Goal: Task Accomplishment & Management: Complete application form

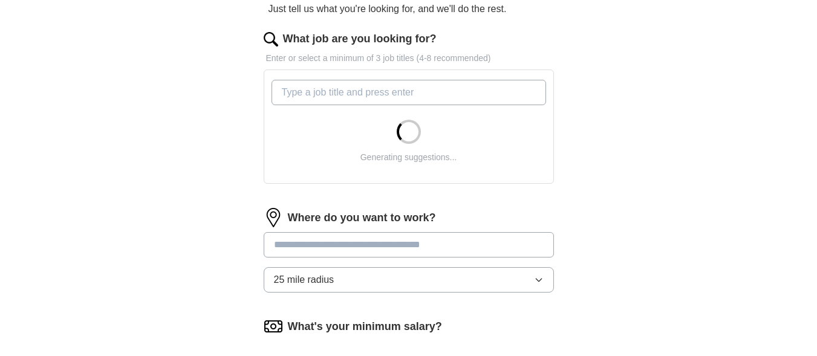
scroll to position [145, 0]
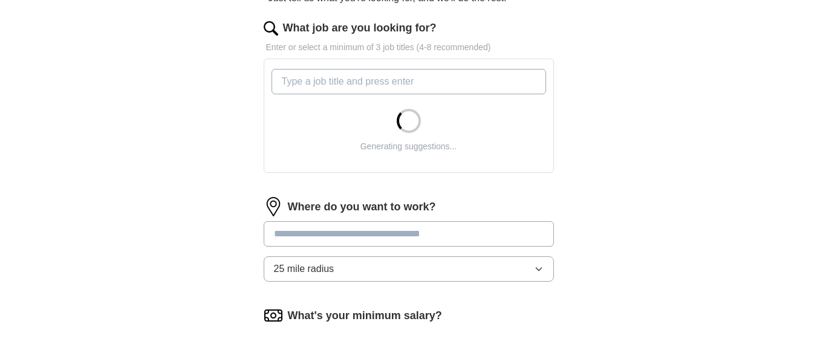
click at [380, 92] on input "What job are you looking for?" at bounding box center [409, 81] width 275 height 25
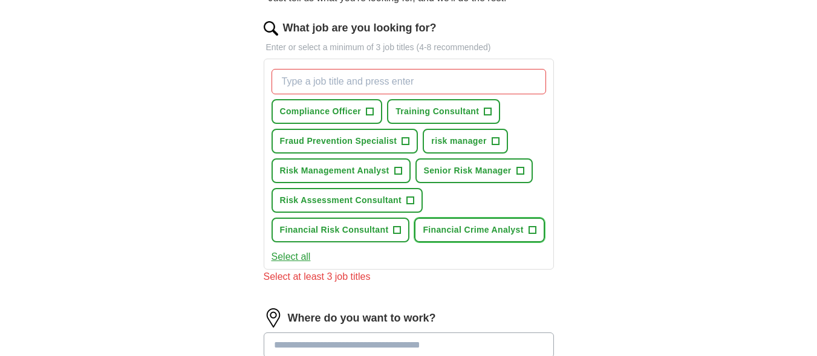
click at [534, 230] on span "+" at bounding box center [532, 231] width 7 height 10
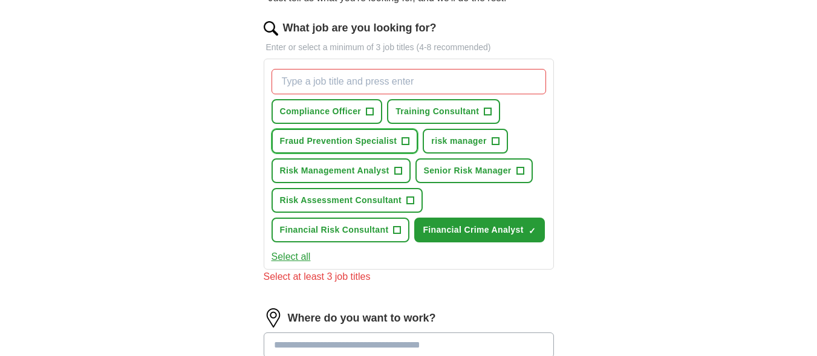
click at [402, 131] on button "Fraud Prevention Specialist +" at bounding box center [345, 141] width 147 height 25
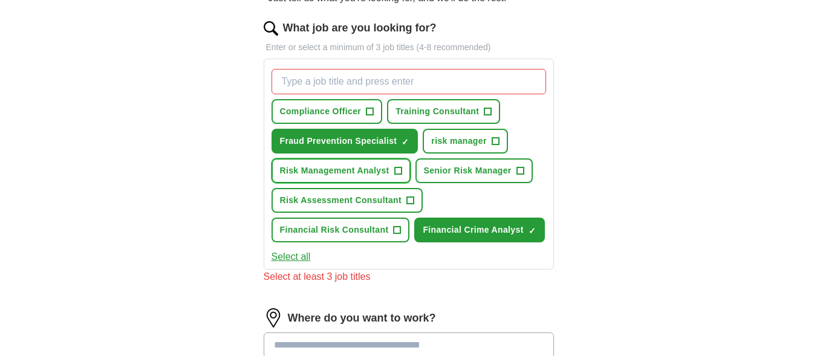
click at [396, 174] on span "+" at bounding box center [397, 171] width 7 height 10
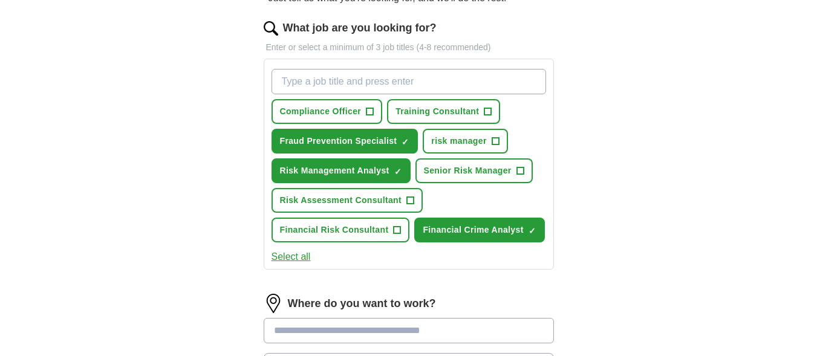
click at [94, 227] on div "ApplyIQ Let ApplyIQ do the hard work of searching and applying for jobs. Just t…" at bounding box center [409, 242] width 774 height 700
click at [496, 147] on button "risk manager +" at bounding box center [465, 141] width 85 height 25
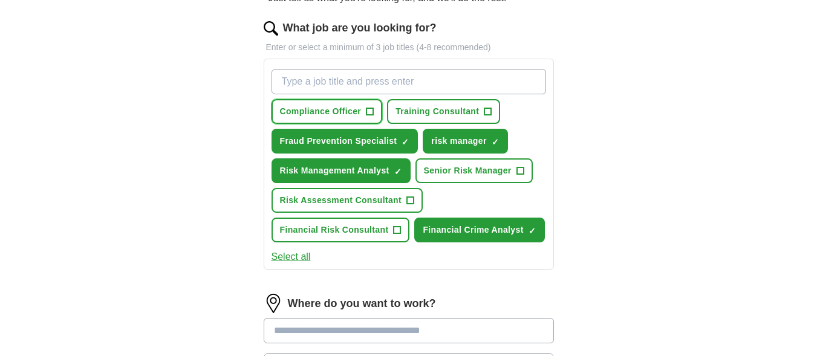
click at [369, 112] on span "+" at bounding box center [369, 112] width 7 height 10
click at [208, 249] on div "ApplyIQ Let ApplyIQ do the hard work of searching and applying for jobs. Just t…" at bounding box center [409, 242] width 774 height 700
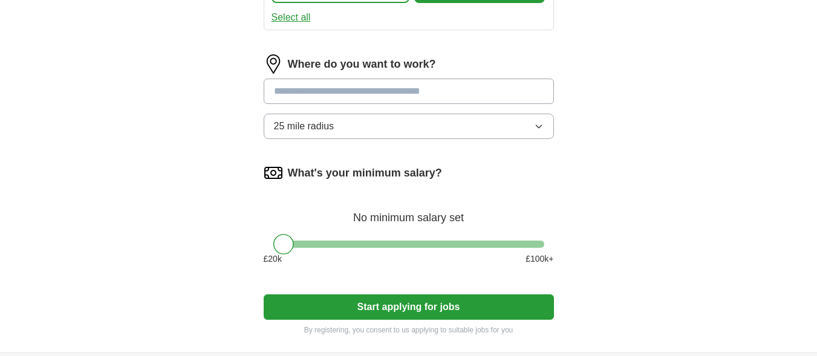
scroll to position [387, 0]
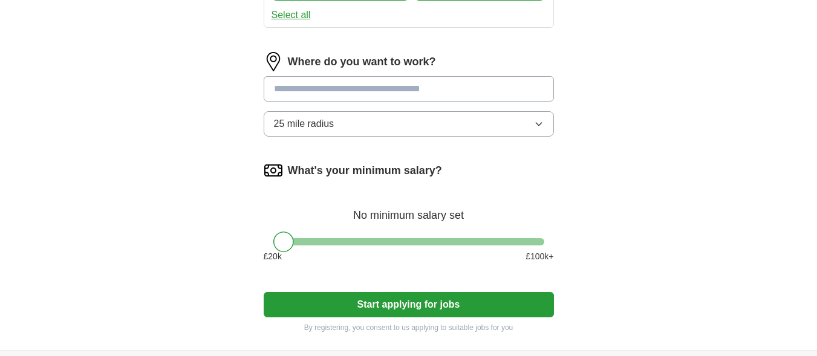
click at [415, 93] on input at bounding box center [409, 88] width 290 height 25
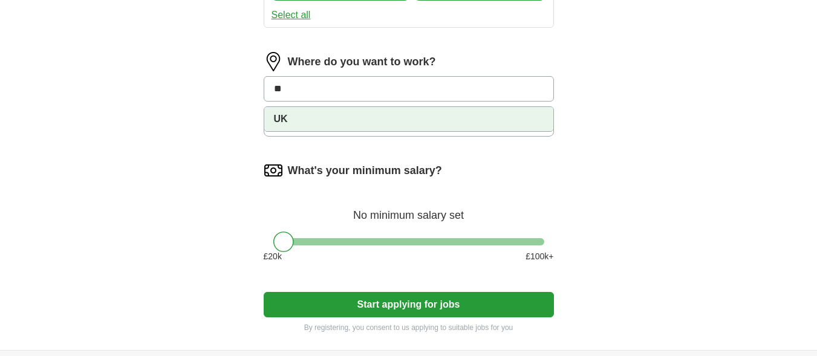
click at [399, 122] on li "UK" at bounding box center [408, 119] width 289 height 24
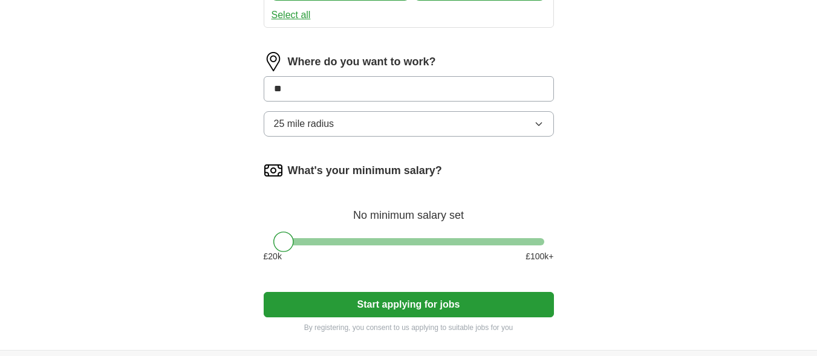
click at [184, 175] on div "ApplyIQ Let ApplyIQ do the hard work of searching and applying for jobs. Just t…" at bounding box center [409, 0] width 774 height 700
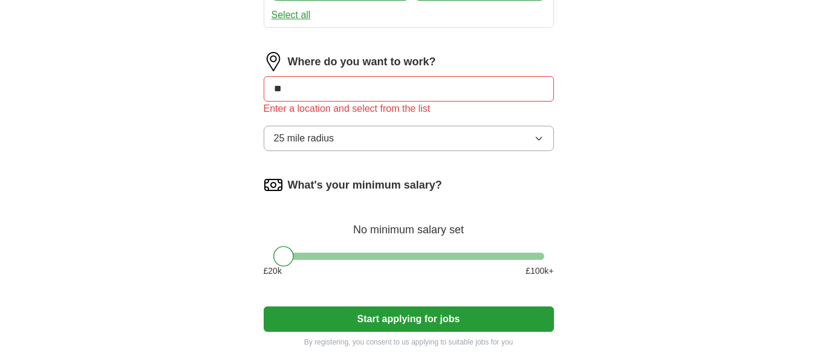
click at [321, 88] on input "**" at bounding box center [409, 88] width 290 height 25
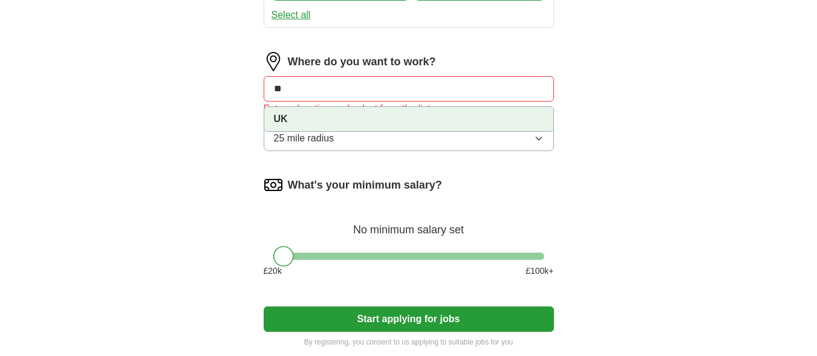
type input "*"
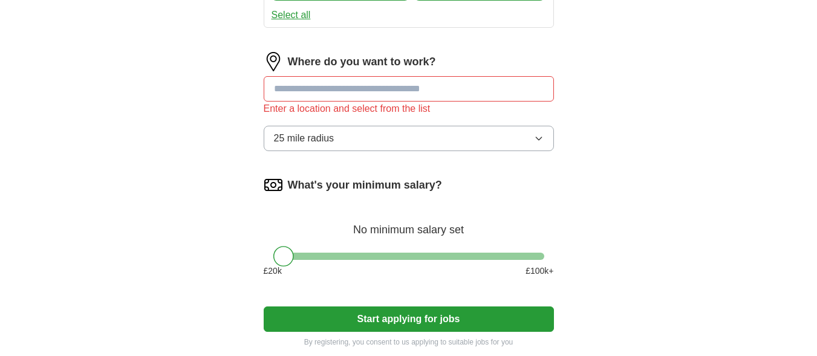
type input "*"
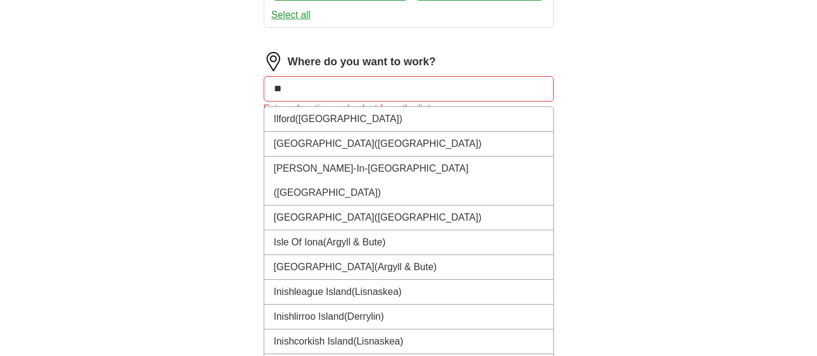
type input "*"
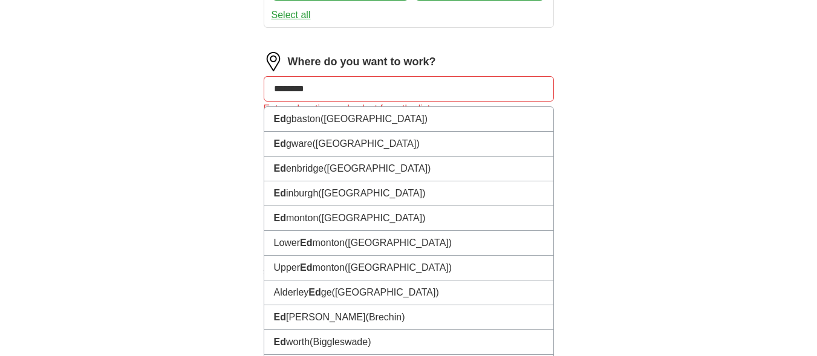
type input "*********"
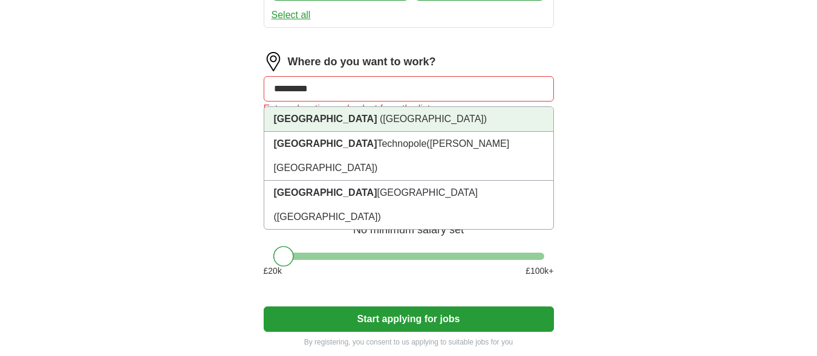
click at [340, 127] on li "Edinburgh (Scotland)" at bounding box center [408, 119] width 289 height 25
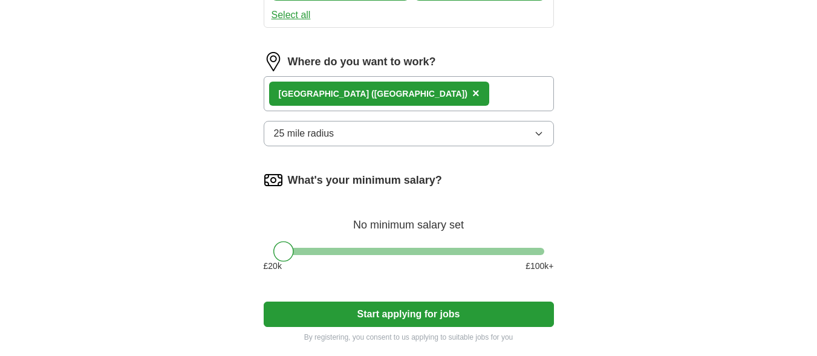
click at [539, 133] on icon "button" at bounding box center [539, 134] width 10 height 10
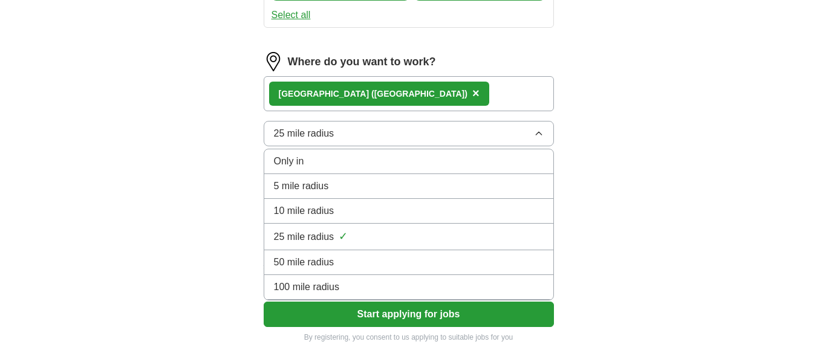
click at [386, 291] on div "100 mile radius" at bounding box center [409, 287] width 270 height 15
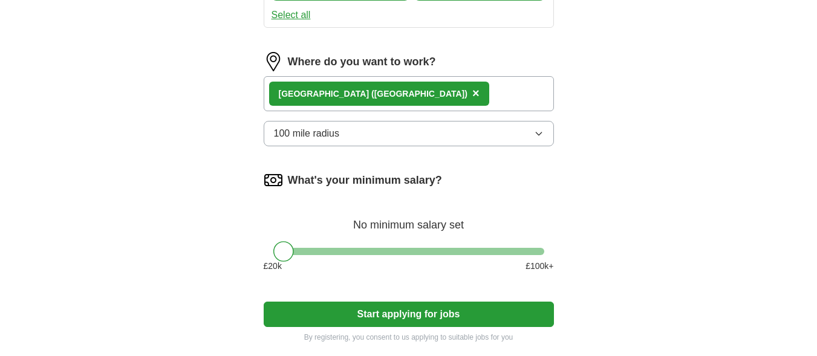
click at [158, 245] on div "ApplyIQ Let ApplyIQ do the hard work of searching and applying for jobs. Just t…" at bounding box center [409, 5] width 774 height 710
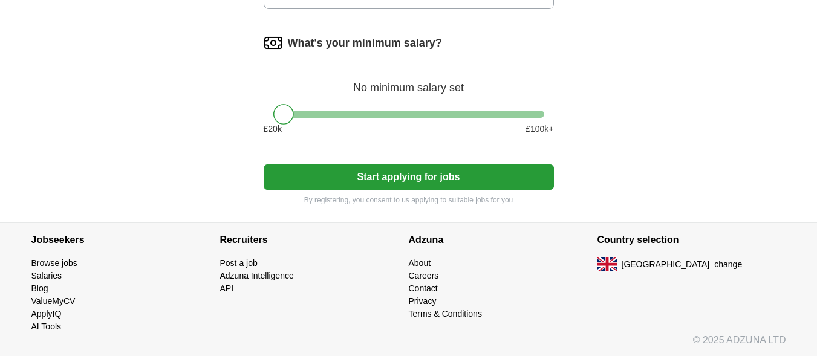
scroll to position [525, 0]
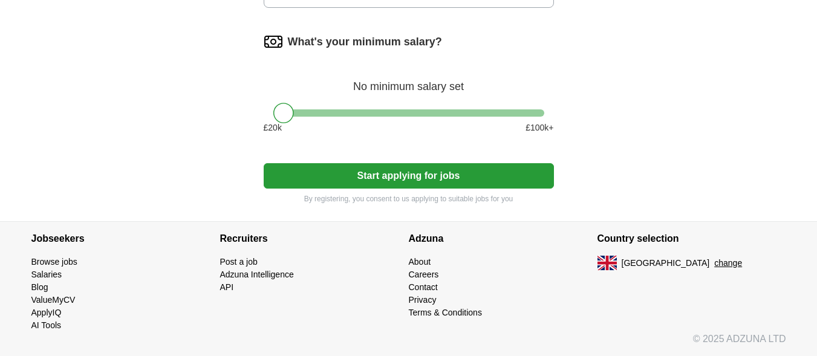
click at [377, 177] on button "Start applying for jobs" at bounding box center [409, 175] width 290 height 25
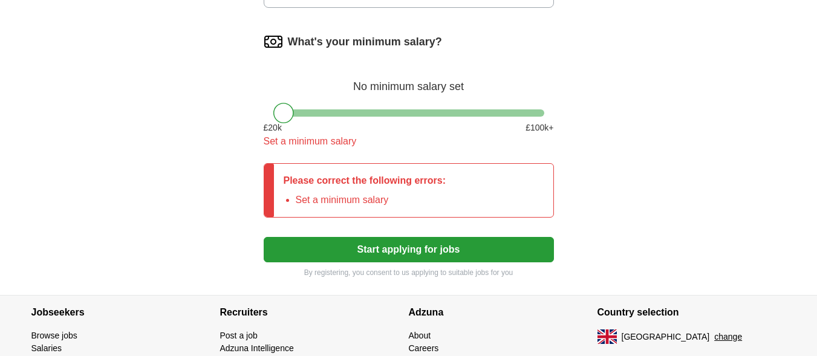
click at [302, 114] on div at bounding box center [408, 112] width 271 height 7
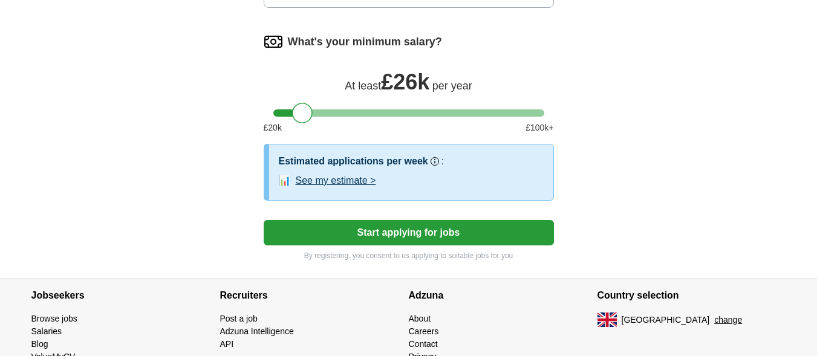
click at [394, 235] on button "Start applying for jobs" at bounding box center [409, 232] width 290 height 25
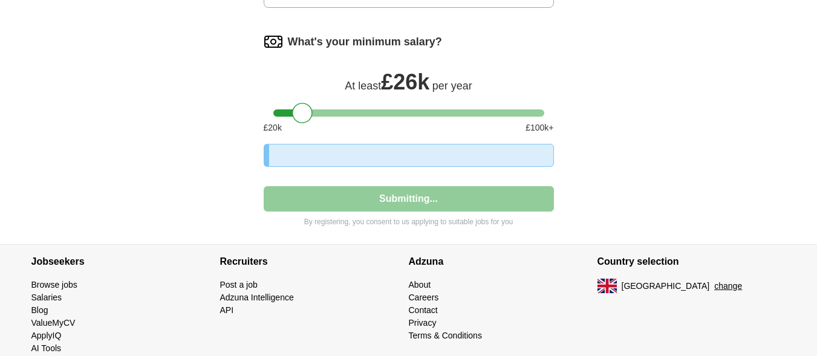
select select "**"
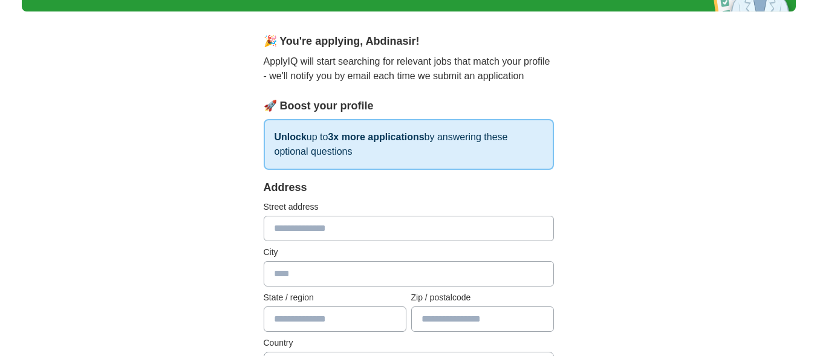
scroll to position [0, 0]
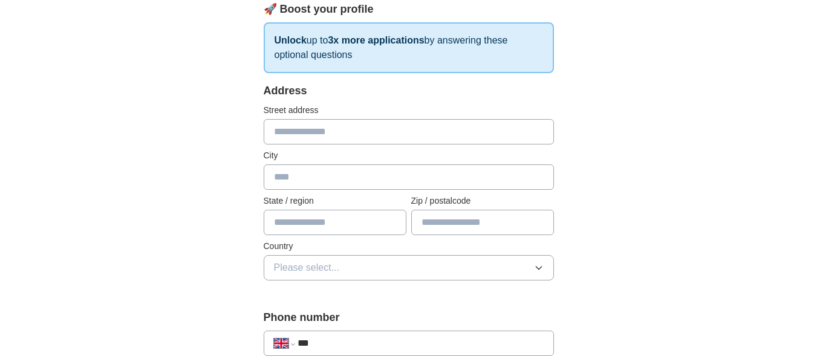
scroll to position [169, 0]
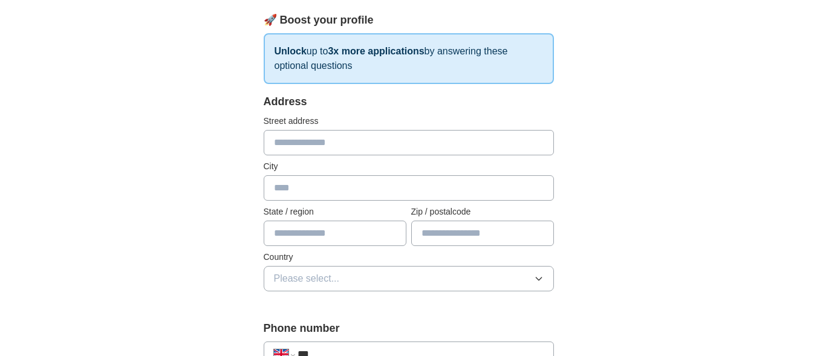
click at [323, 128] on div "Street address" at bounding box center [409, 135] width 290 height 41
click at [302, 148] on input "text" at bounding box center [409, 142] width 290 height 25
type input "**********"
type input "******"
type input "*******"
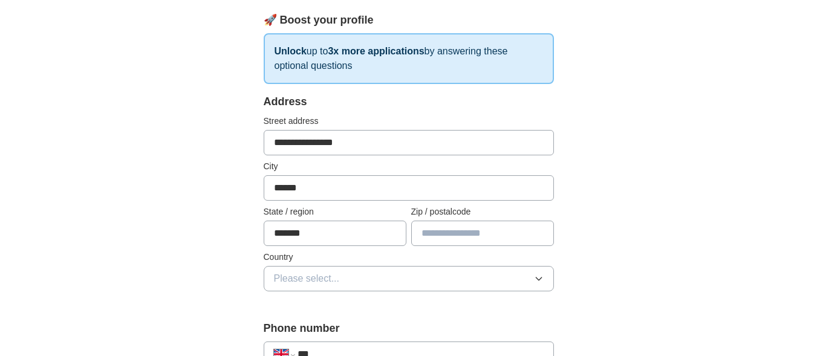
type input "*******"
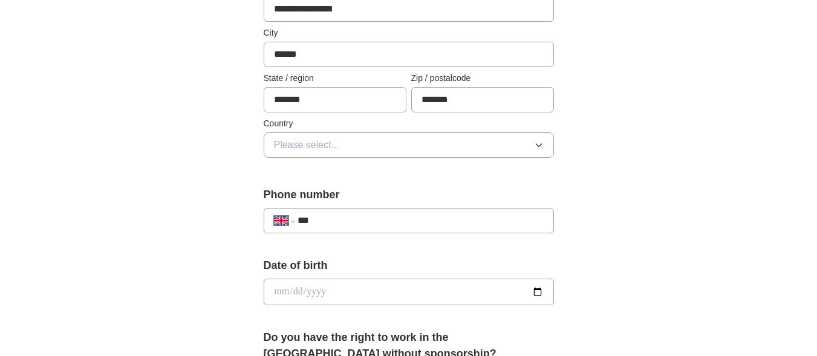
scroll to position [314, 0]
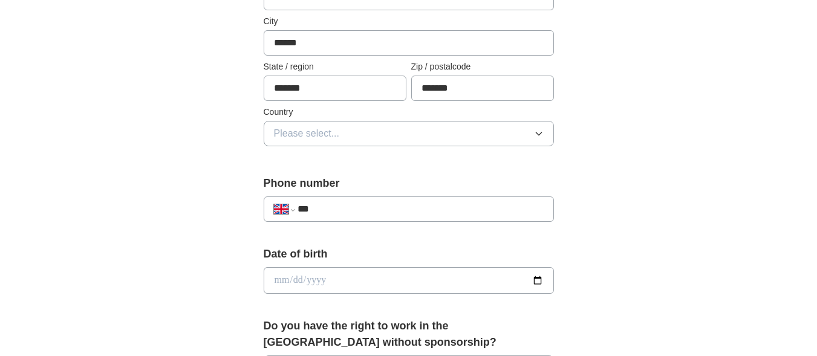
click at [405, 134] on button "Please select..." at bounding box center [409, 133] width 290 height 25
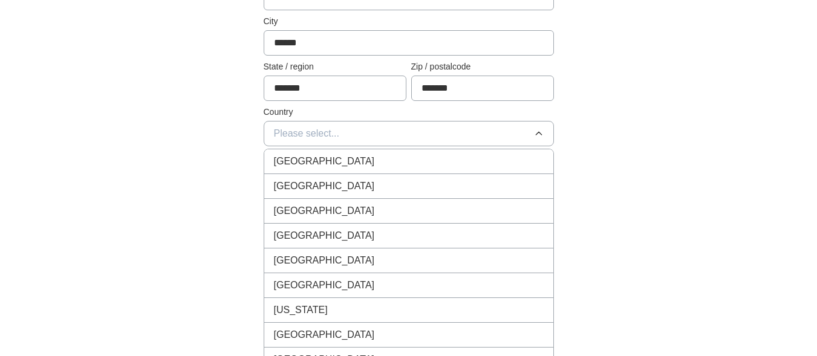
click at [368, 166] on div "[GEOGRAPHIC_DATA]" at bounding box center [409, 161] width 270 height 15
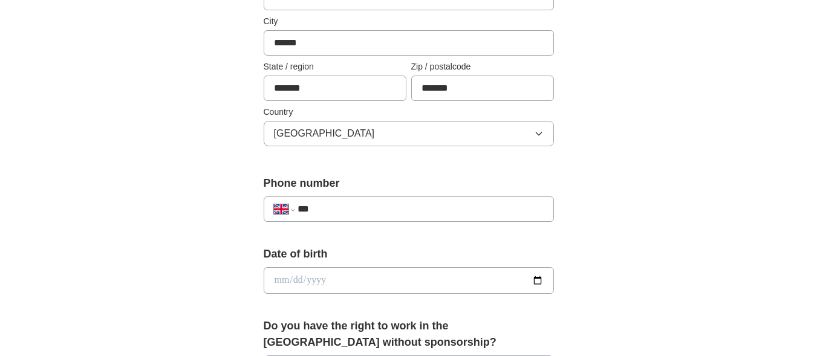
click at [90, 218] on div "**********" at bounding box center [409, 264] width 774 height 1085
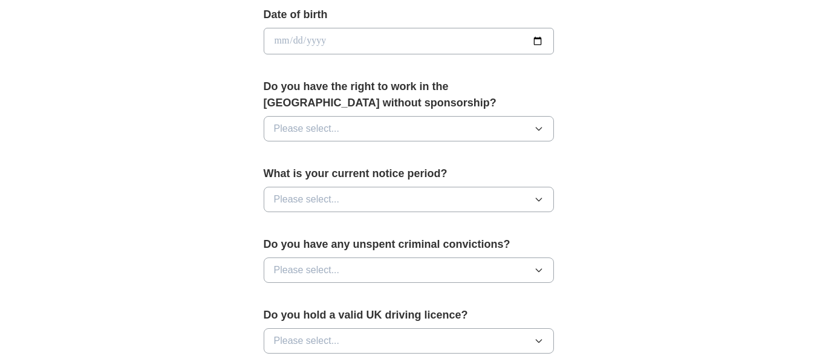
scroll to position [556, 0]
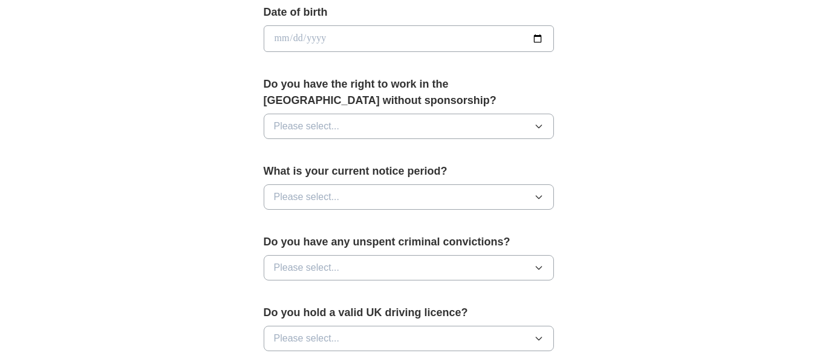
click at [366, 134] on button "Please select..." at bounding box center [409, 126] width 290 height 25
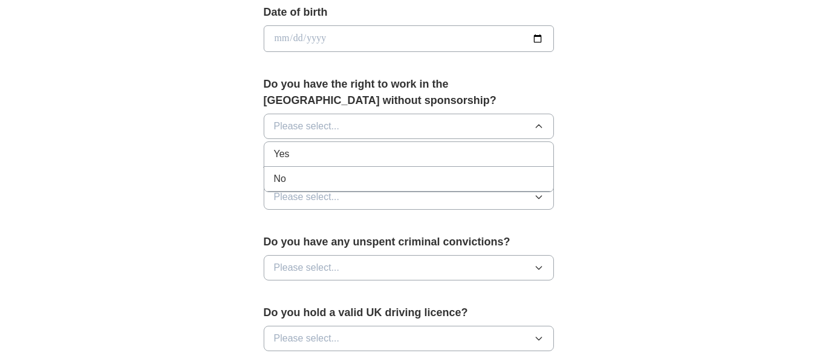
click at [340, 154] on div "Yes" at bounding box center [409, 154] width 270 height 15
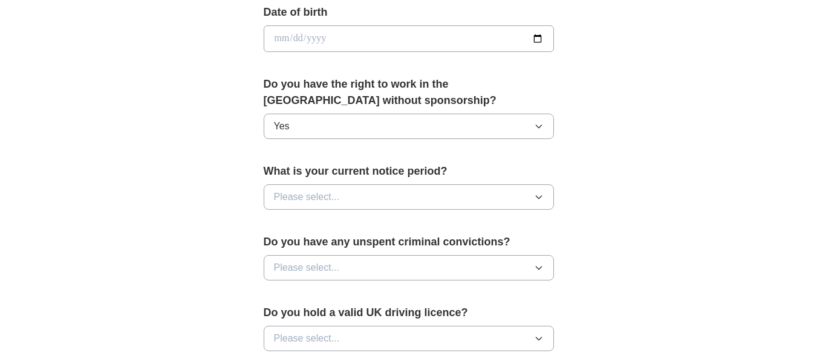
click at [362, 35] on input "date" at bounding box center [409, 38] width 290 height 27
type input "**********"
click at [158, 153] on div "**********" at bounding box center [409, 23] width 774 height 1085
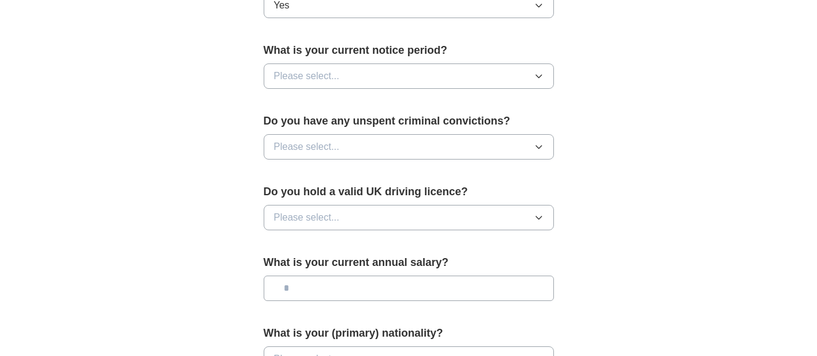
scroll to position [701, 0]
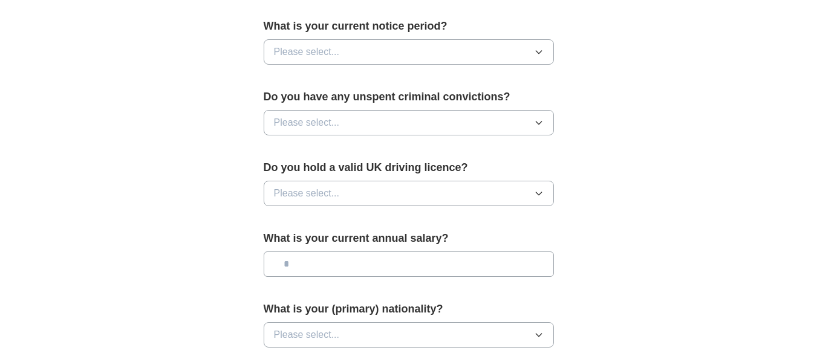
click at [416, 51] on button "Please select..." at bounding box center [409, 51] width 290 height 25
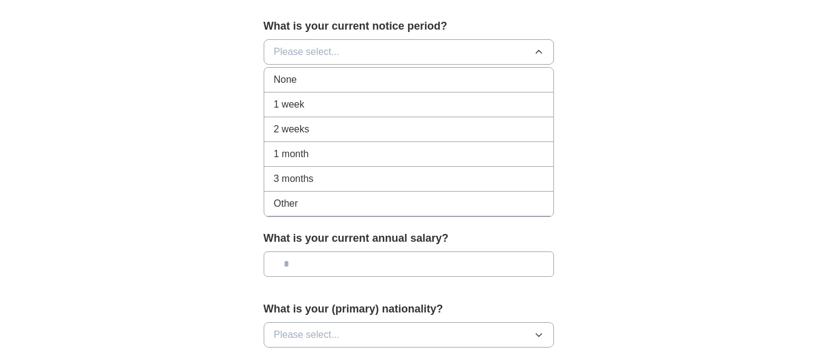
click at [314, 112] on li "1 week" at bounding box center [408, 105] width 289 height 25
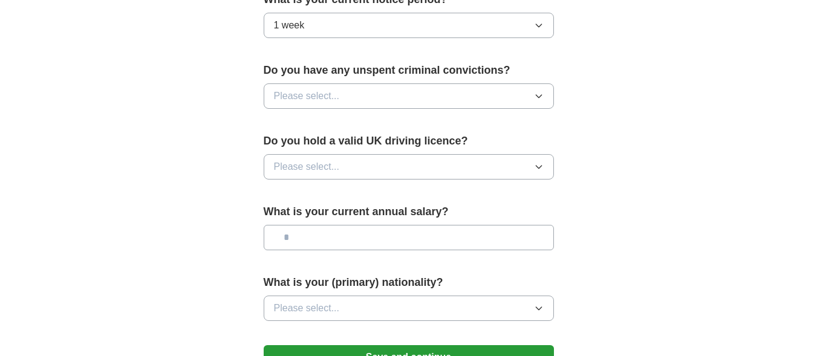
scroll to position [750, 0]
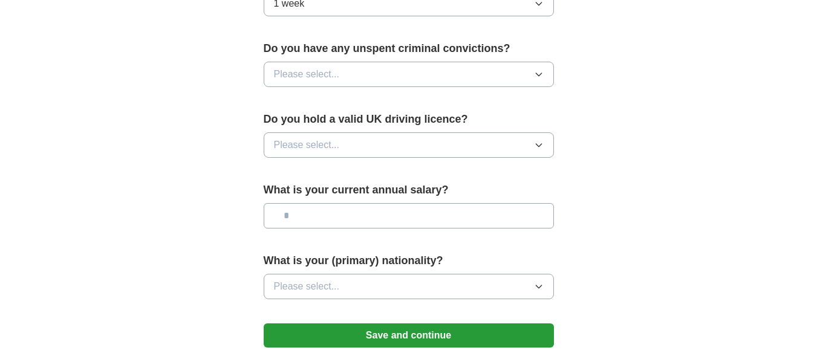
click at [470, 5] on button "1 week" at bounding box center [409, 3] width 290 height 25
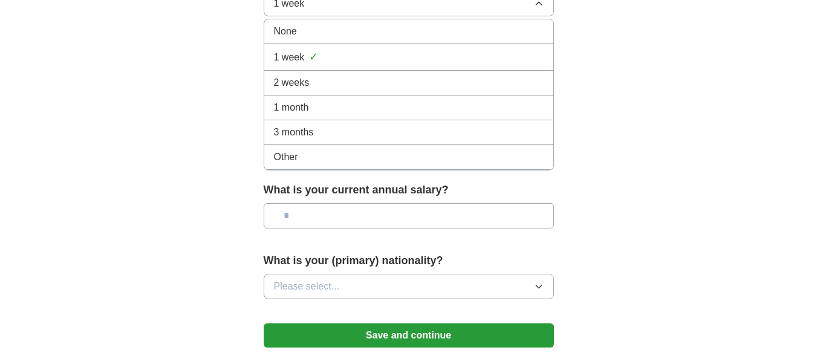
click at [360, 83] on div "2 weeks" at bounding box center [409, 83] width 270 height 15
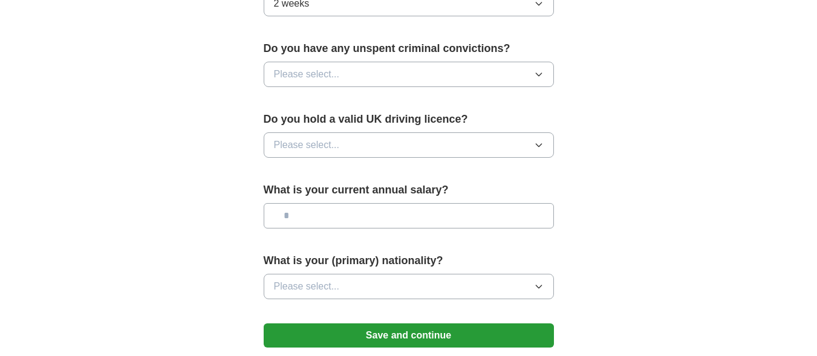
click at [483, 10] on button "2 weeks" at bounding box center [409, 3] width 290 height 25
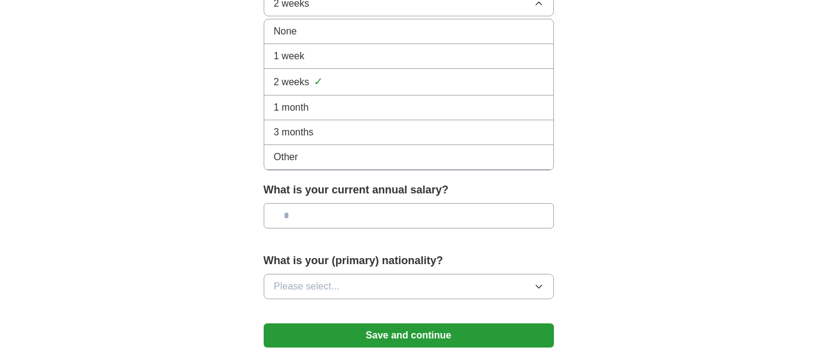
click at [386, 88] on div "2 weeks ✓" at bounding box center [409, 82] width 270 height 16
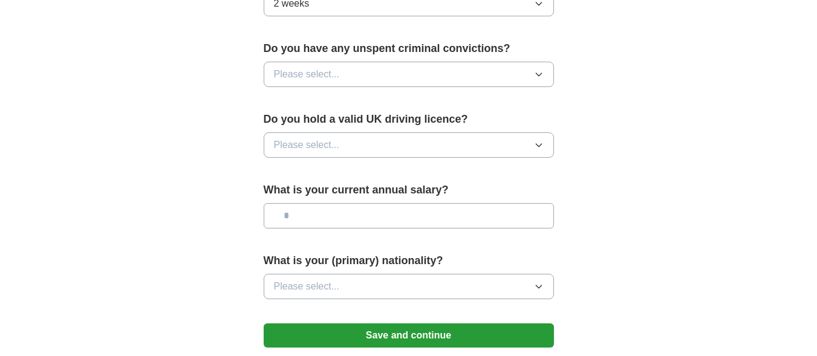
click at [504, 8] on button "2 weeks" at bounding box center [409, 3] width 290 height 25
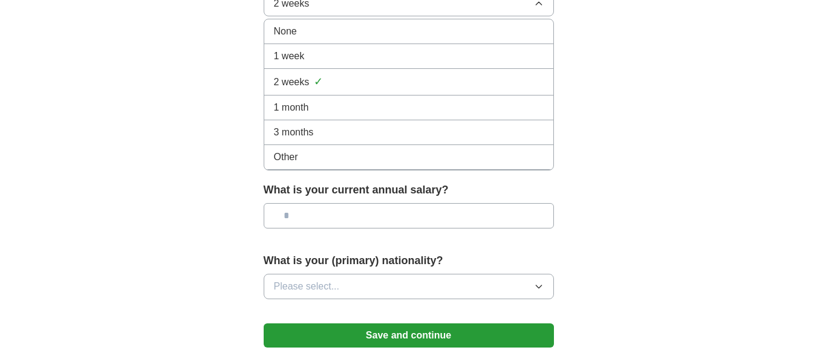
click at [317, 33] on div "None" at bounding box center [409, 31] width 270 height 15
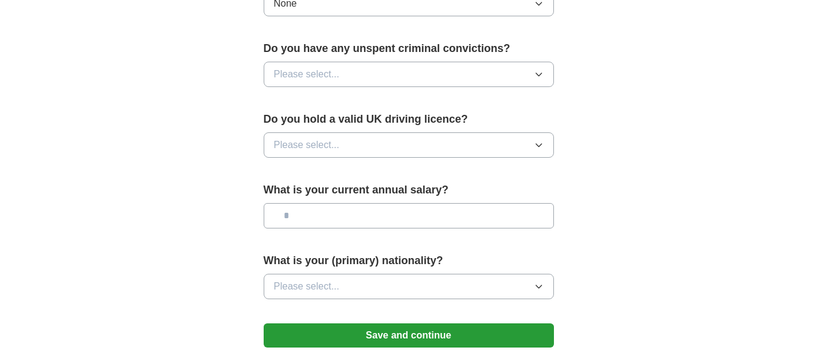
click at [382, 11] on button "None" at bounding box center [409, 3] width 290 height 25
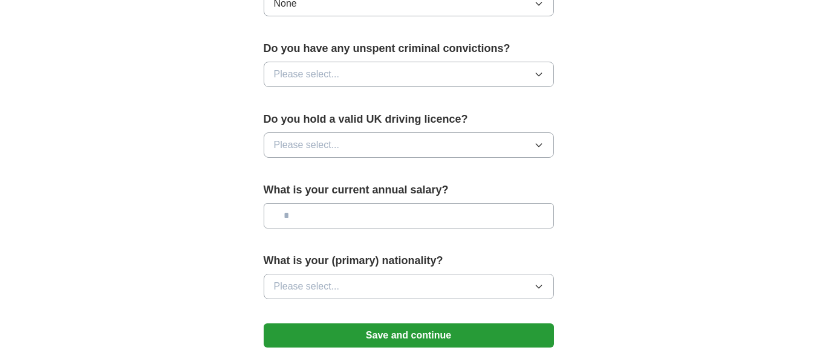
click at [337, 81] on span "Please select..." at bounding box center [307, 74] width 66 height 15
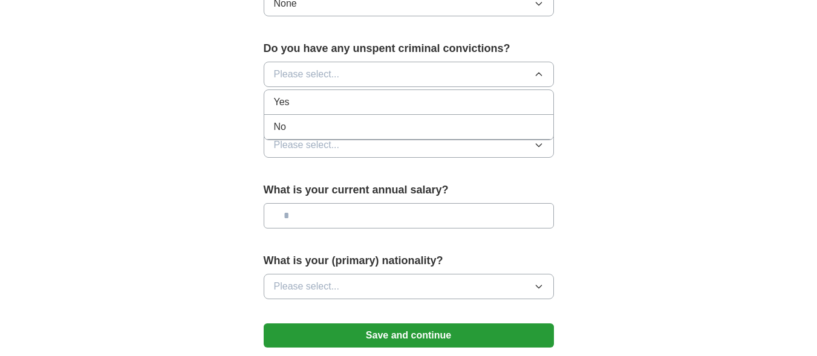
click at [307, 126] on div "No" at bounding box center [409, 127] width 270 height 15
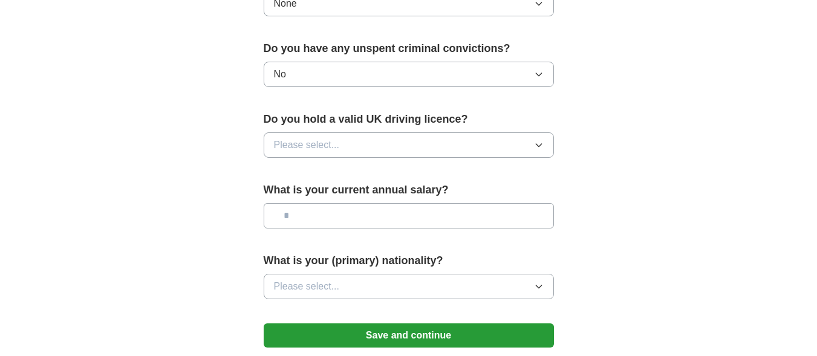
click at [377, 138] on button "Please select..." at bounding box center [409, 144] width 290 height 25
click at [328, 180] on div "Yes" at bounding box center [409, 173] width 270 height 15
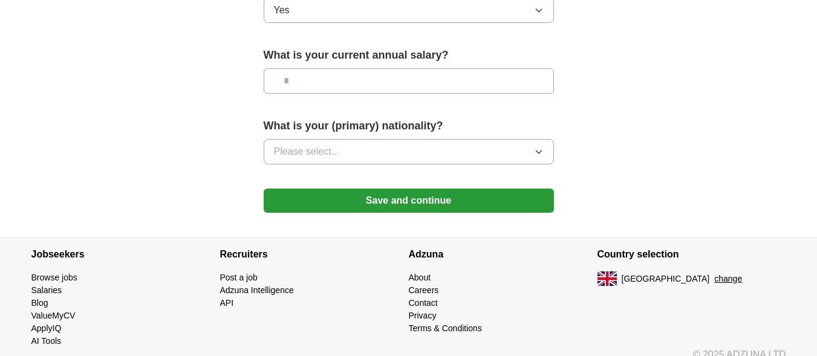
scroll to position [895, 0]
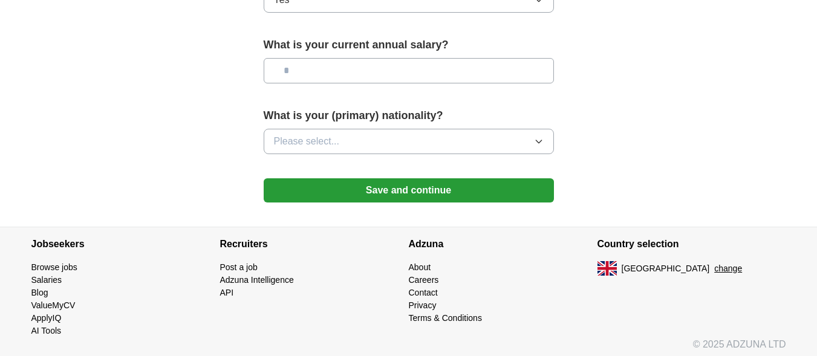
click at [538, 142] on icon "button" at bounding box center [538, 141] width 5 height 3
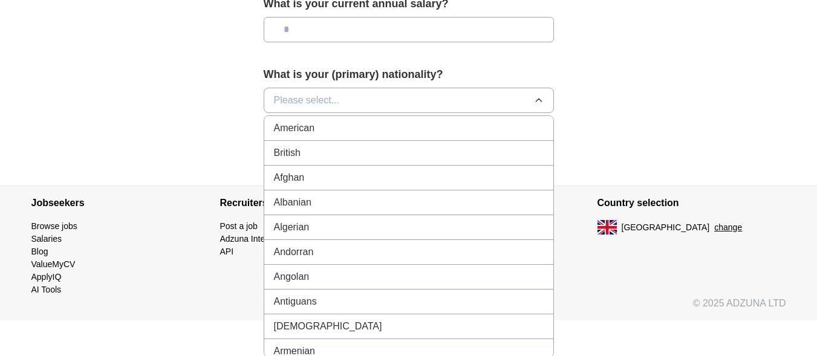
scroll to position [937, 0]
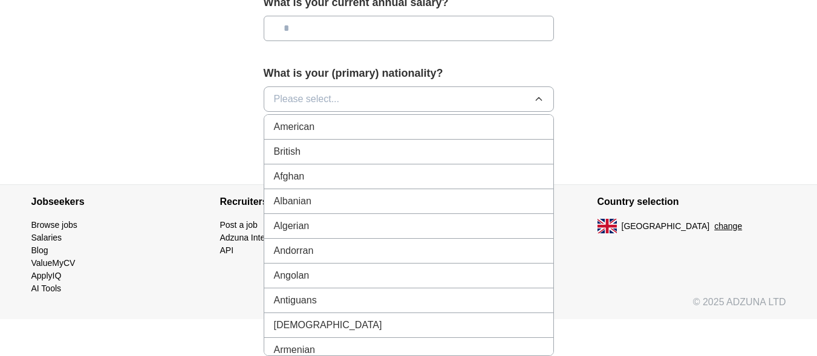
click at [433, 102] on button "Please select..." at bounding box center [409, 98] width 290 height 25
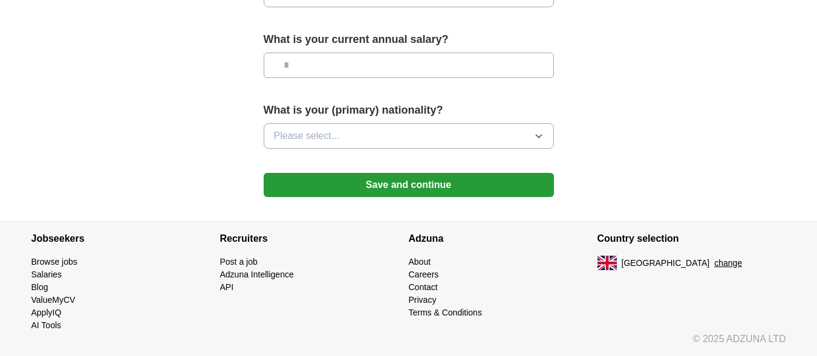
click at [403, 137] on button "Please select..." at bounding box center [409, 135] width 290 height 25
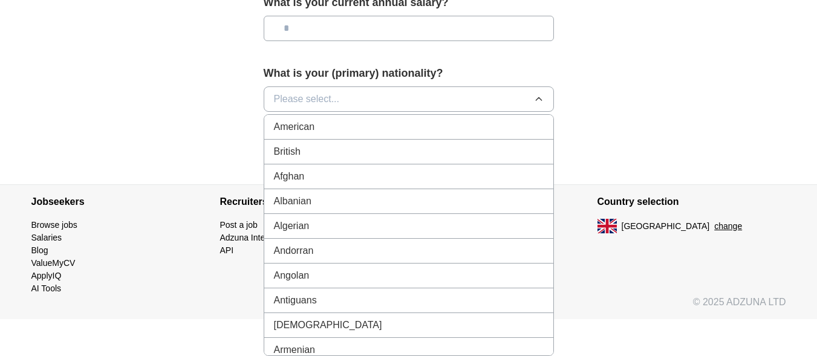
click at [383, 152] on div "British" at bounding box center [409, 152] width 270 height 15
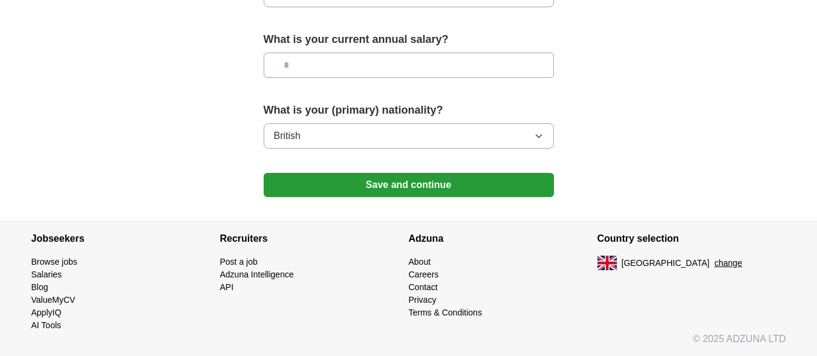
scroll to position [900, 0]
click at [385, 137] on button "British" at bounding box center [409, 135] width 290 height 25
click at [412, 186] on button "Save and continue" at bounding box center [409, 185] width 290 height 24
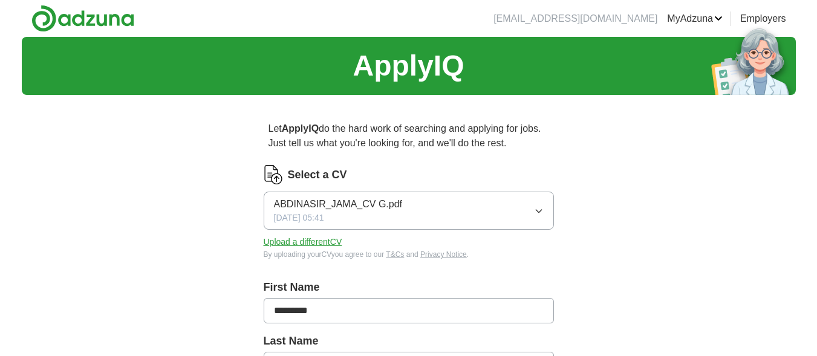
click at [369, 209] on span "ABDINASIR_JAMA_CV G.pdf" at bounding box center [338, 204] width 129 height 15
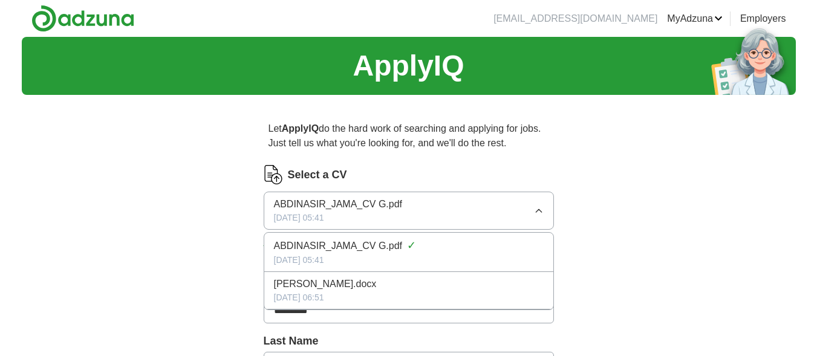
click at [541, 211] on icon "button" at bounding box center [538, 210] width 5 height 3
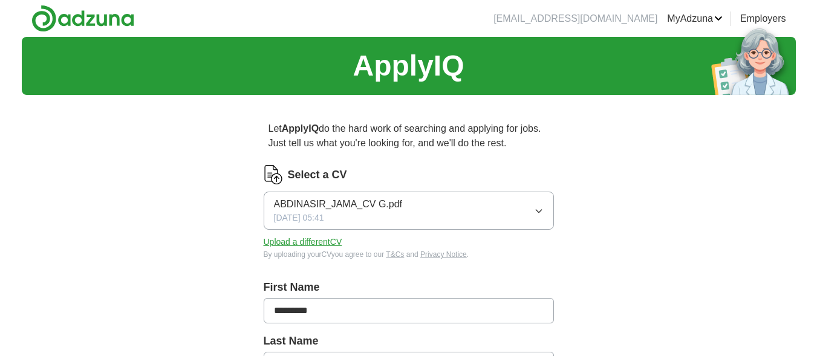
click at [311, 245] on button "Upload a different CV" at bounding box center [303, 242] width 79 height 13
click at [301, 244] on button "Upload a different CV" at bounding box center [303, 242] width 79 height 13
click at [316, 241] on button "Upload a different CV" at bounding box center [303, 242] width 79 height 13
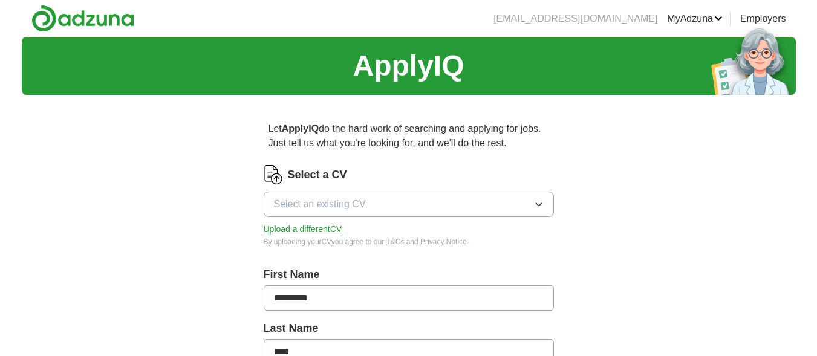
click at [310, 233] on button "Upload a different CV" at bounding box center [303, 229] width 79 height 13
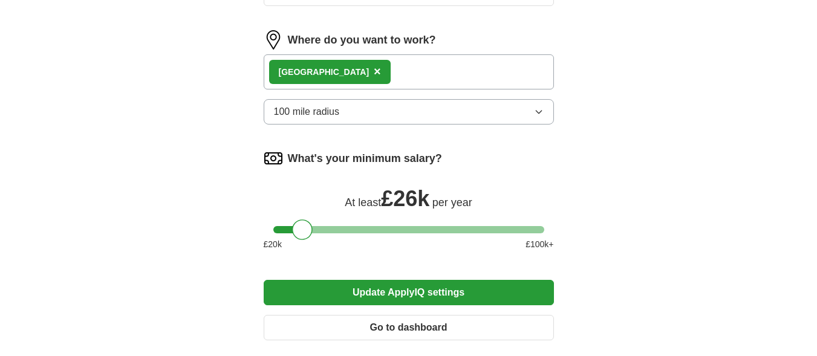
scroll to position [822, 0]
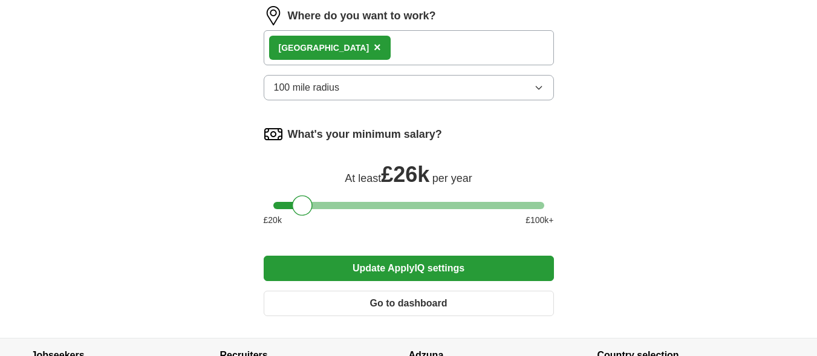
click at [363, 32] on div "Edinburgh ×" at bounding box center [409, 47] width 290 height 35
click at [351, 50] on div "Edinburgh ×" at bounding box center [409, 47] width 290 height 35
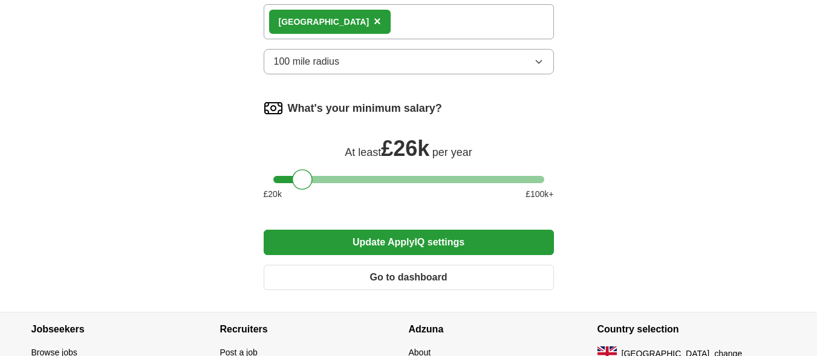
scroll to position [867, 0]
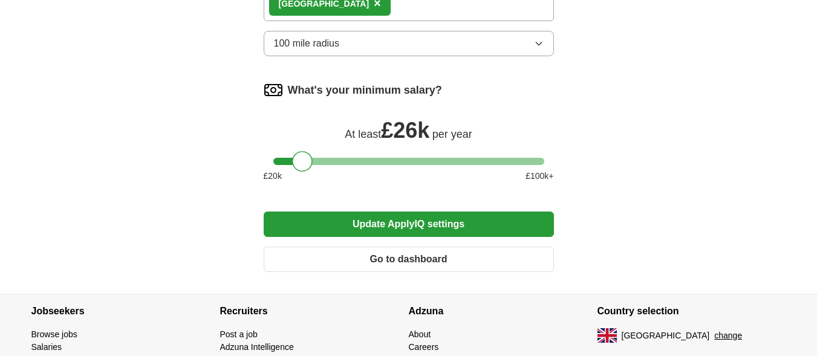
click at [398, 227] on button "Update ApplyIQ settings" at bounding box center [409, 224] width 290 height 25
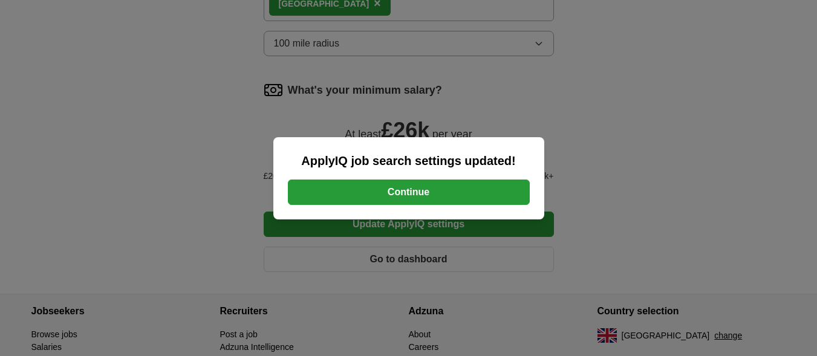
click at [417, 195] on button "Continue" at bounding box center [409, 192] width 242 height 25
